Goal: Transaction & Acquisition: Purchase product/service

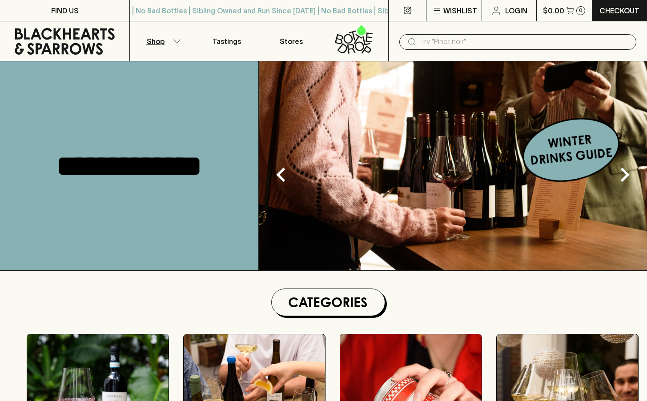
click at [174, 41] on icon "button" at bounding box center [176, 41] width 9 height 4
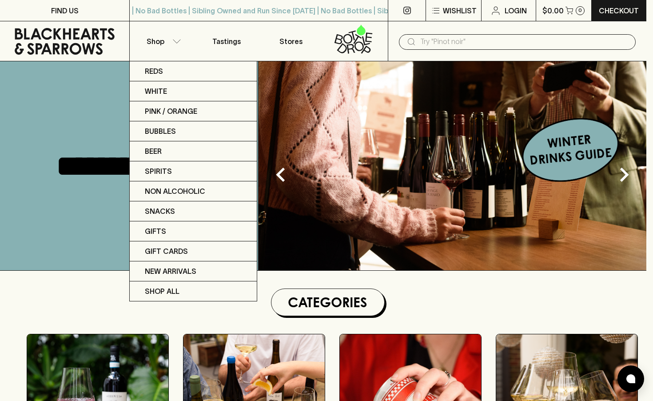
click at [457, 308] on div at bounding box center [326, 200] width 653 height 401
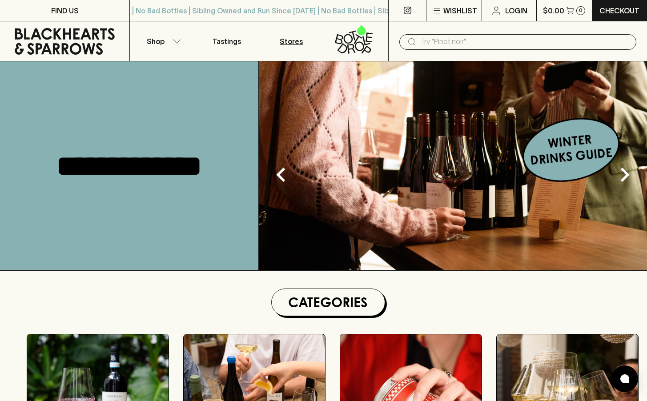
click at [288, 45] on p "Stores" at bounding box center [291, 41] width 23 height 11
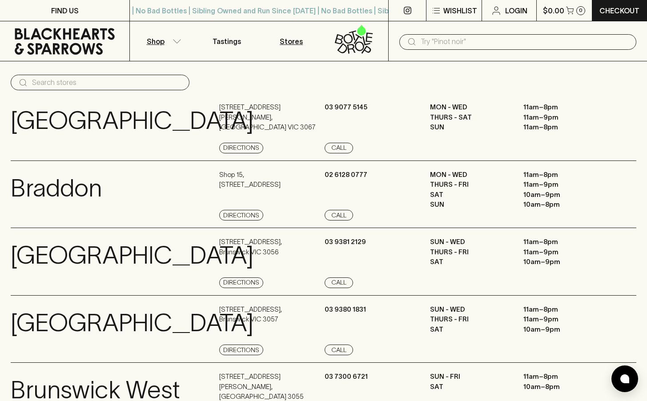
click at [152, 40] on p "Shop" at bounding box center [156, 41] width 18 height 11
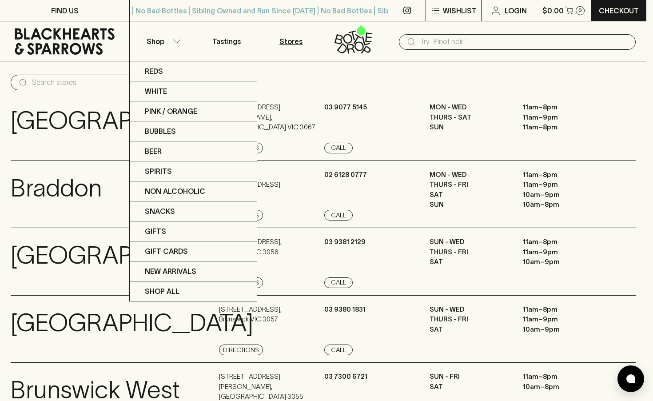
click at [485, 40] on div at bounding box center [326, 200] width 653 height 401
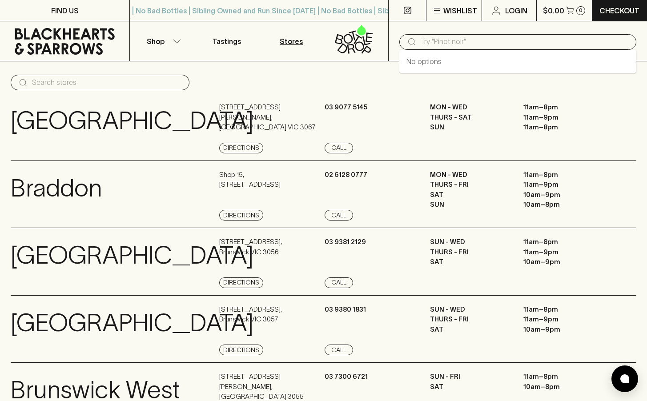
click at [459, 43] on input "text" at bounding box center [525, 42] width 208 height 14
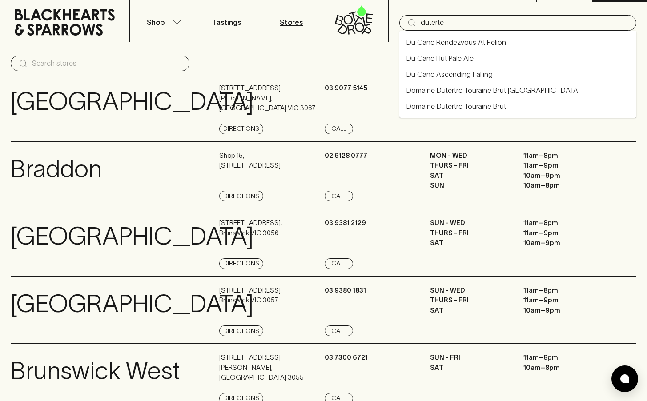
drag, startPoint x: 467, startPoint y: 19, endPoint x: 407, endPoint y: 17, distance: 59.6
click at [407, 17] on div "​ duterte" at bounding box center [517, 23] width 237 height 16
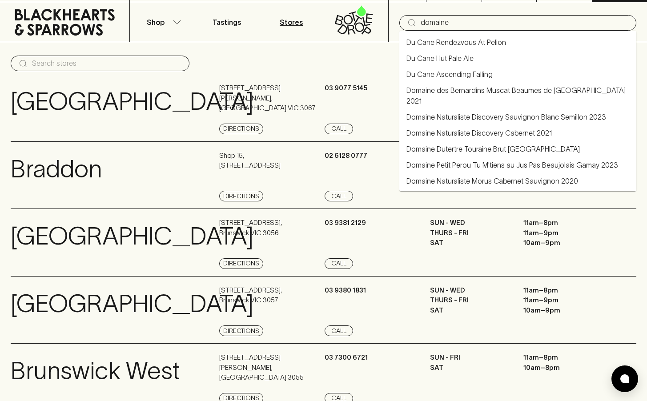
click at [493, 144] on link "Domaine Dutertre Touraine Brut [GEOGRAPHIC_DATA]" at bounding box center [492, 149] width 173 height 11
type input "Domaine Dutertre Touraine Brut [GEOGRAPHIC_DATA]"
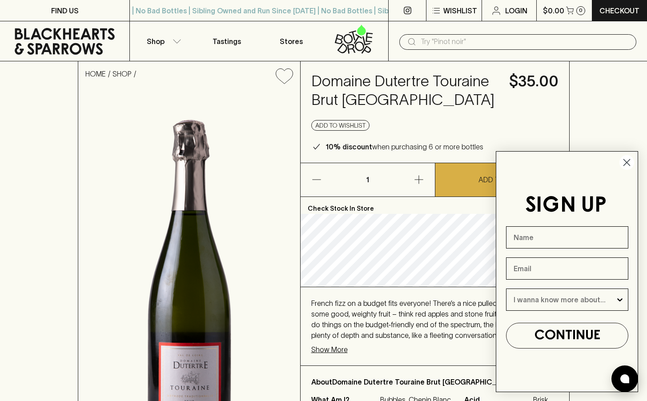
click at [629, 162] on circle "Close dialog" at bounding box center [626, 162] width 15 height 15
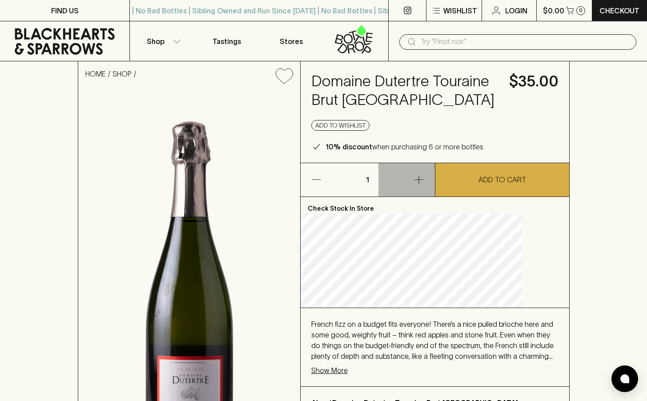
click at [423, 180] on icon "button" at bounding box center [418, 179] width 11 height 11
click at [322, 179] on icon "button" at bounding box center [316, 179] width 11 height 11
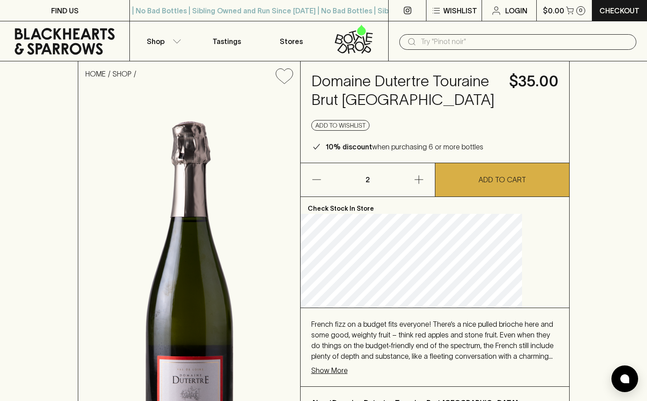
click at [322, 179] on icon "button" at bounding box center [316, 179] width 11 height 11
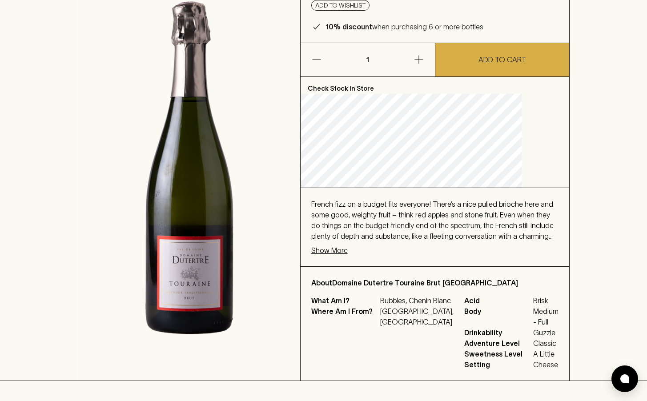
scroll to position [28, 0]
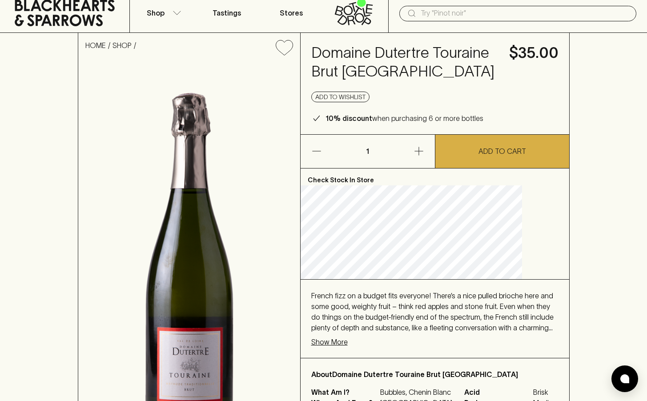
click at [420, 151] on icon "button" at bounding box center [418, 151] width 8 height 8
click at [421, 151] on icon "button" at bounding box center [418, 151] width 8 height 8
click at [322, 151] on icon "button" at bounding box center [316, 151] width 11 height 11
click at [417, 148] on icon "button" at bounding box center [418, 151] width 11 height 11
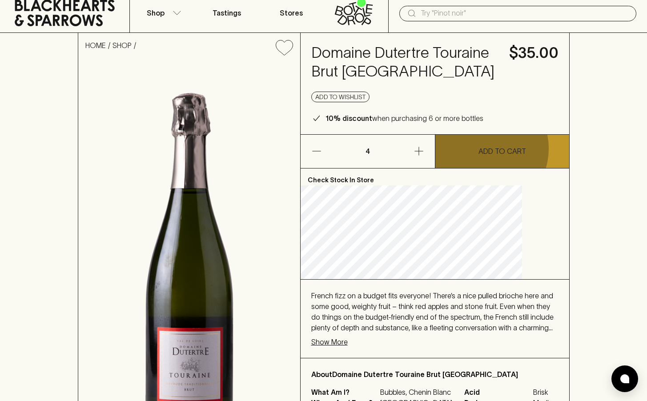
click at [481, 148] on p "ADD TO CART" at bounding box center [502, 151] width 48 height 11
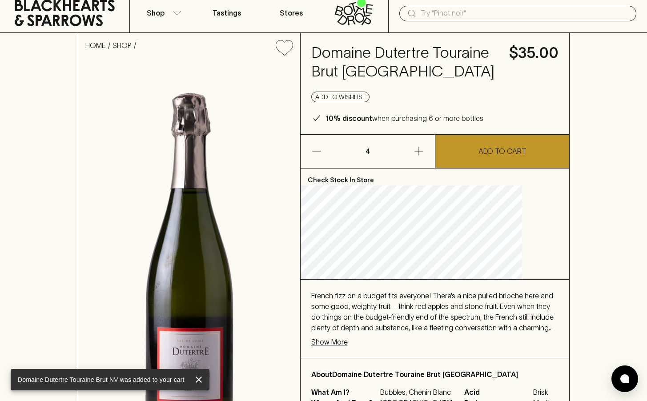
scroll to position [0, 0]
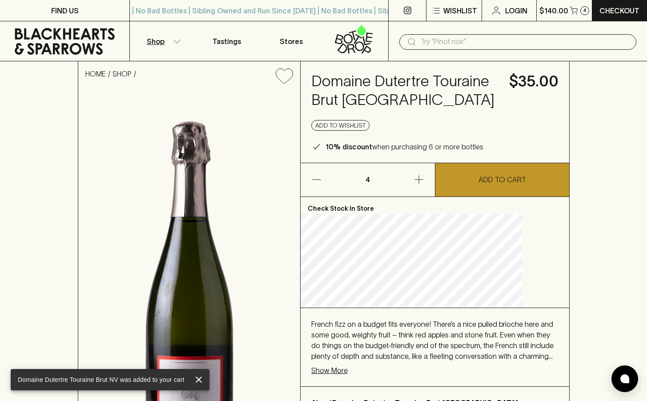
click at [169, 38] on button "Shop" at bounding box center [162, 41] width 64 height 40
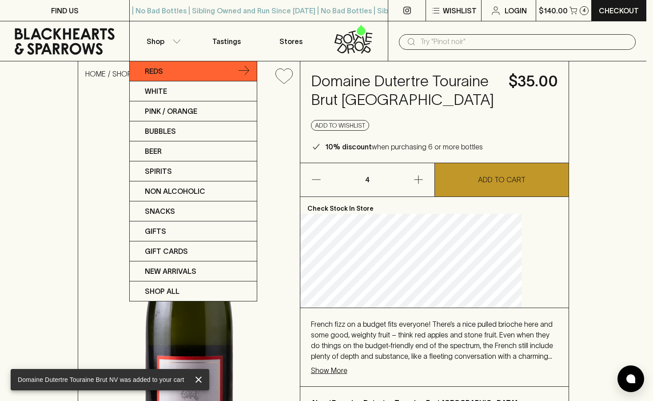
click at [172, 75] on link "Reds" at bounding box center [193, 71] width 127 height 20
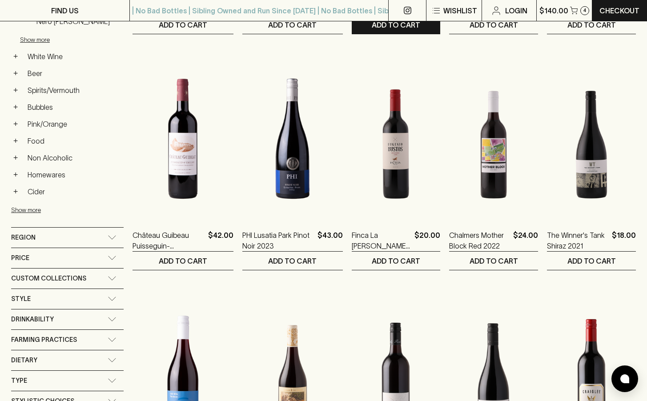
scroll to position [498, 0]
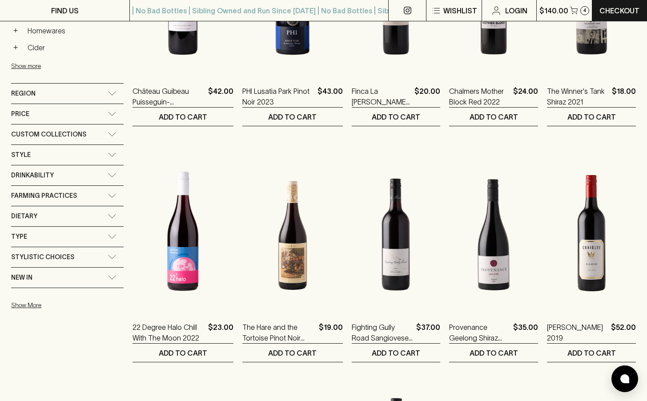
click at [49, 149] on div "Style" at bounding box center [59, 154] width 96 height 11
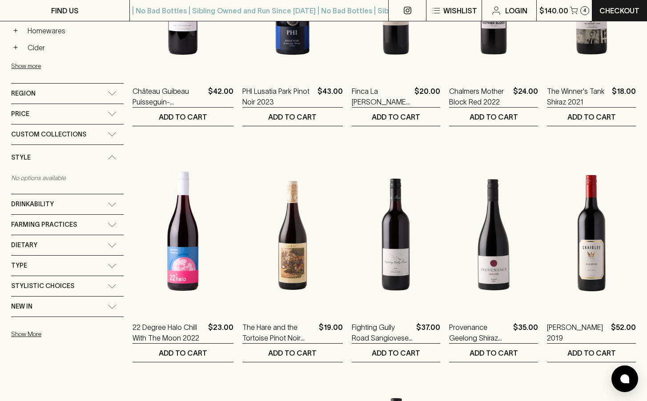
scroll to position [497, 0]
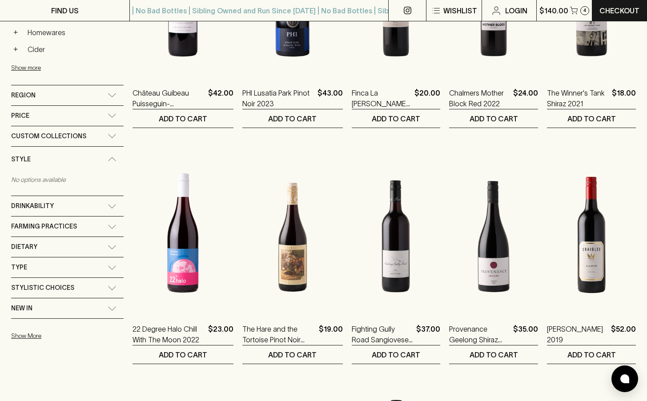
click at [60, 90] on div "Region" at bounding box center [59, 95] width 96 height 11
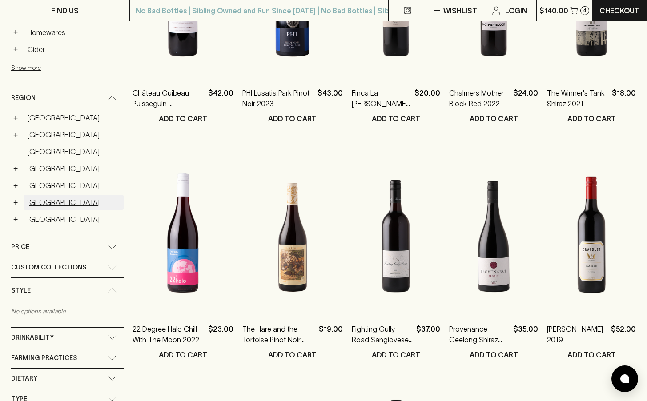
click at [40, 195] on link "[GEOGRAPHIC_DATA]" at bounding box center [74, 202] width 100 height 15
